Goal: Communication & Community: Share content

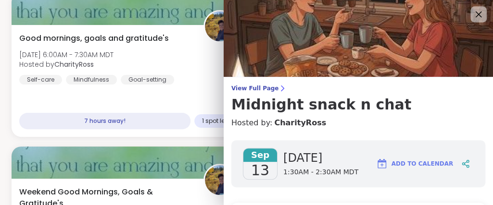
click at [482, 19] on icon at bounding box center [478, 14] width 12 height 12
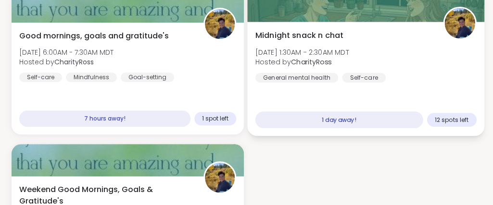
scroll to position [156, 0]
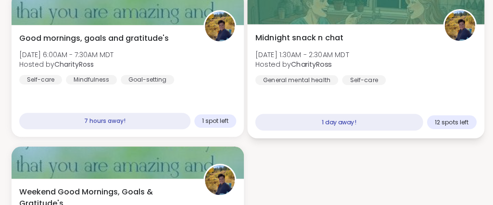
click at [332, 94] on div "Midnight snack n chat [DATE] 1:30AM - 2:30AM MDT Hosted by CharityRoss General …" at bounding box center [365, 81] width 237 height 114
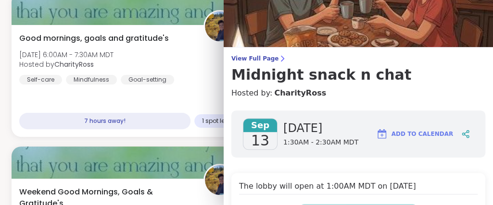
scroll to position [0, 0]
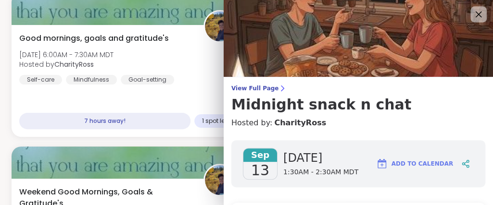
click at [475, 14] on icon at bounding box center [478, 14] width 12 height 12
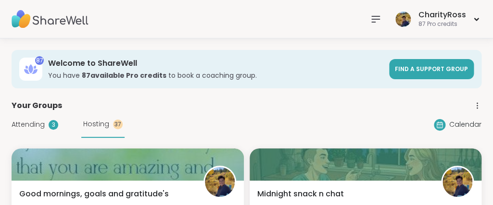
click at [28, 122] on span "Attending" at bounding box center [28, 125] width 33 height 10
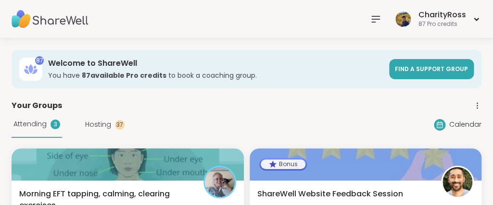
click at [379, 17] on icon at bounding box center [376, 19] width 12 height 12
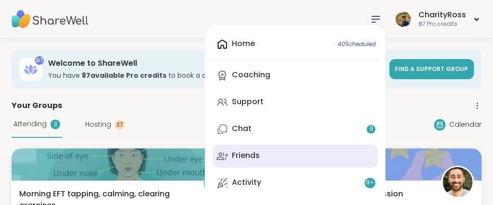
scroll to position [52, 0]
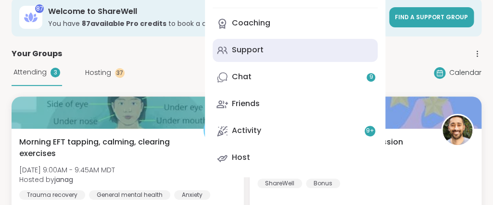
click at [298, 54] on link "Support" at bounding box center [294, 50] width 165 height 23
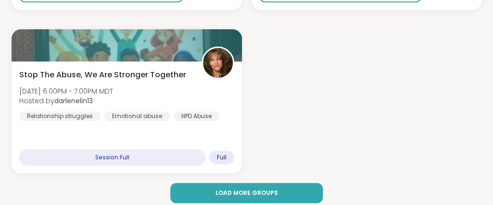
scroll to position [2981, 0]
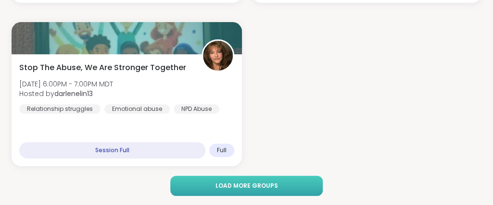
click at [314, 180] on button "Load more groups" at bounding box center [246, 186] width 153 height 20
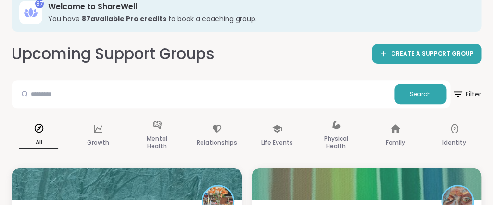
scroll to position [0, 0]
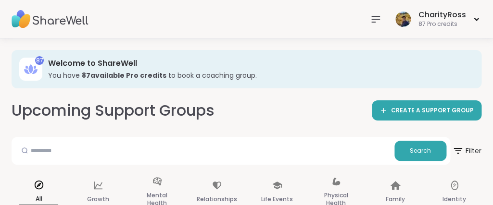
click at [379, 17] on icon at bounding box center [376, 19] width 12 height 12
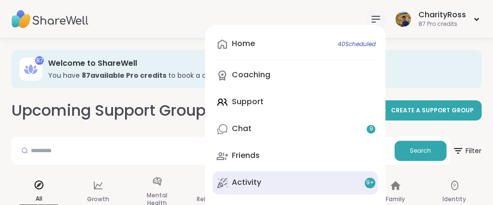
click at [251, 185] on div "Activity 9 +" at bounding box center [246, 182] width 29 height 11
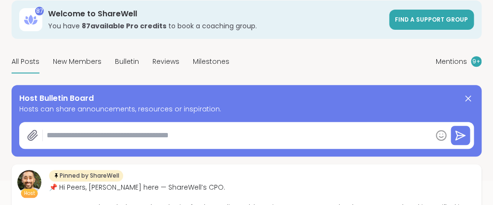
scroll to position [104, 0]
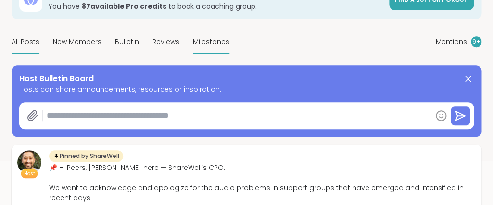
click at [219, 43] on span "Milestones" at bounding box center [211, 42] width 37 height 10
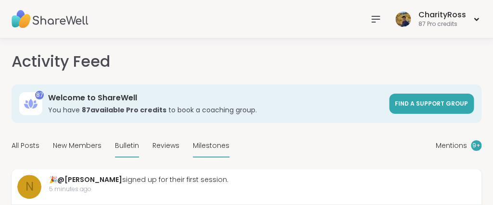
click at [117, 150] on span "Bulletin" at bounding box center [127, 146] width 24 height 10
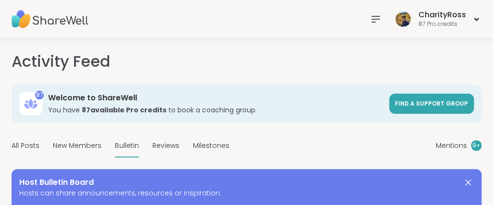
type textarea "*"
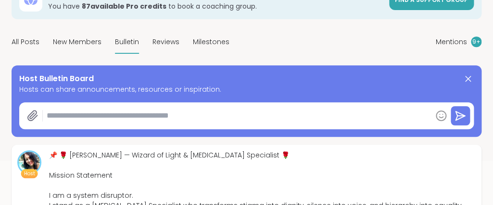
scroll to position [156, 0]
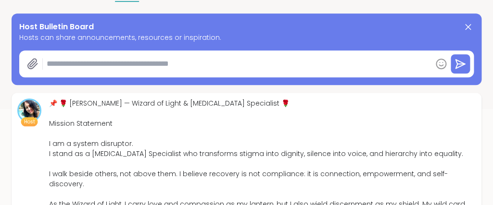
click at [161, 123] on div "📌 🌹 [PERSON_NAME] — Wizard of Light & [MEDICAL_DATA] Specialist 🌹 Mission State…" at bounding box center [262, 180] width 426 height 162
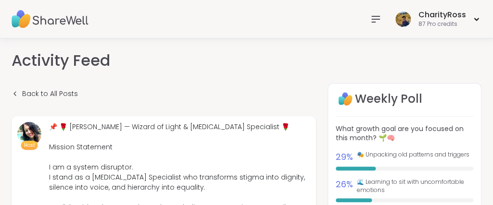
click at [377, 17] on icon at bounding box center [376, 19] width 12 height 12
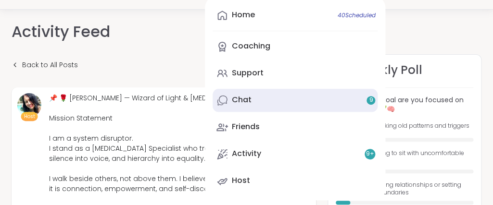
scroll to position [52, 0]
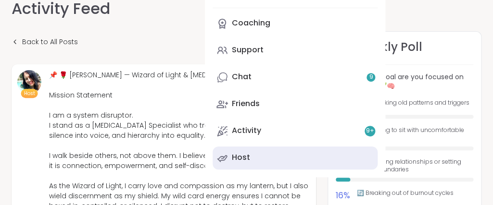
click at [324, 157] on link "Host" at bounding box center [294, 158] width 165 height 23
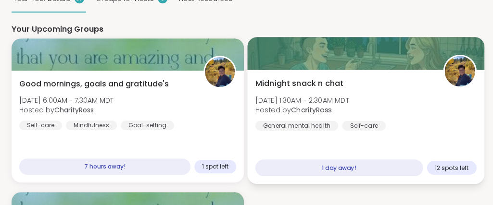
scroll to position [156, 0]
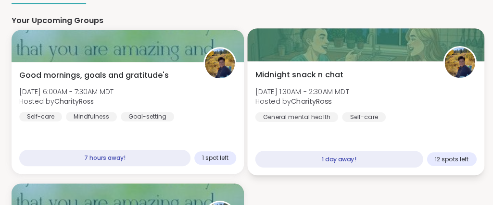
click at [326, 137] on div "Midnight snack n chat [DATE] 1:30AM - 2:30AM MDT Hosted by CharityRoss General …" at bounding box center [365, 119] width 237 height 114
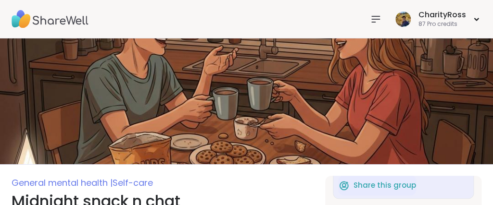
click at [373, 19] on icon at bounding box center [376, 19] width 8 height 6
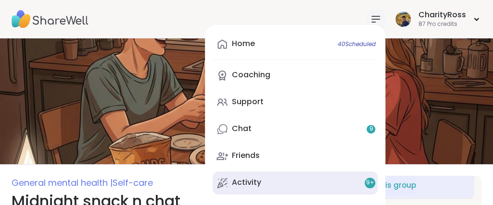
click at [314, 175] on link "Activity 9 +" at bounding box center [294, 183] width 165 height 23
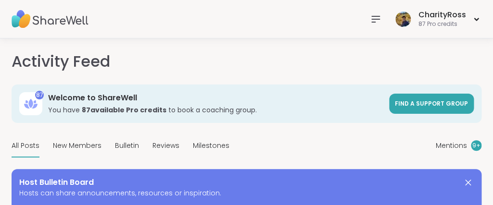
scroll to position [52, 0]
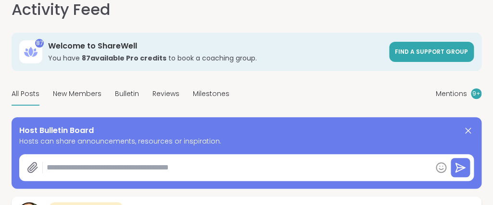
click at [54, 170] on textarea at bounding box center [237, 167] width 388 height 19
paste textarea "**********"
type textarea "*"
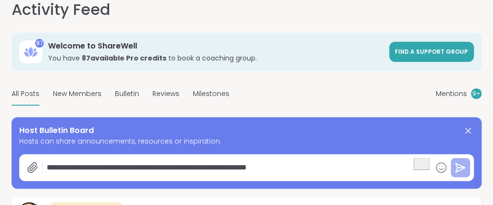
type textarea "**********"
click at [461, 162] on button at bounding box center [459, 167] width 19 height 19
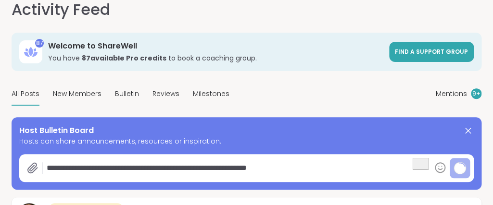
type textarea "*"
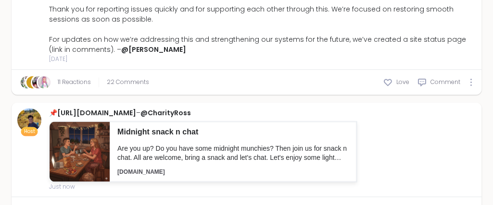
scroll to position [363, 0]
